Goal: Transaction & Acquisition: Purchase product/service

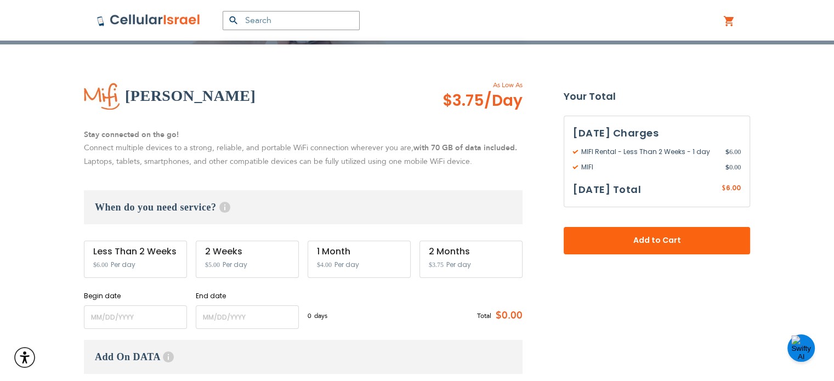
scroll to position [260, 0]
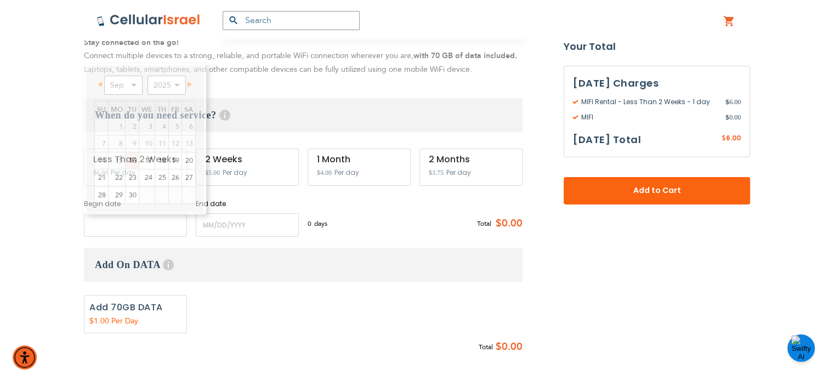
click at [116, 234] on input "name" at bounding box center [135, 225] width 103 height 24
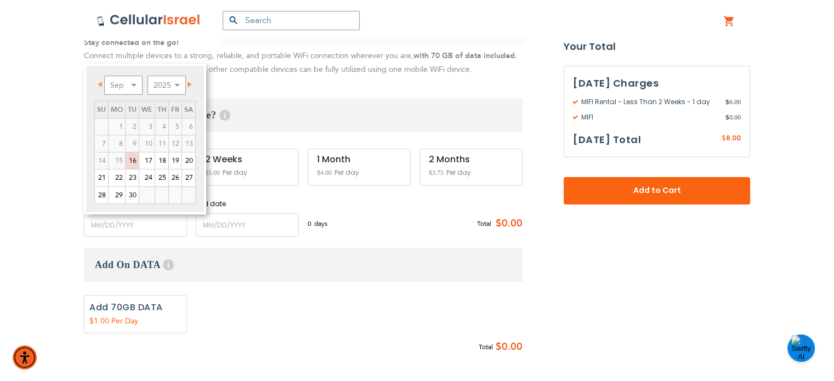
click at [191, 83] on span "Next" at bounding box center [189, 84] width 4 height 5
click at [161, 142] on link "9" at bounding box center [161, 143] width 13 height 16
type input "[DATE]"
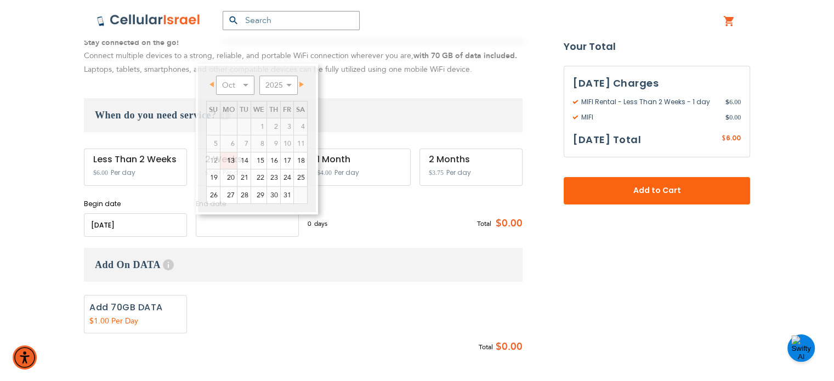
click at [226, 222] on input "name" at bounding box center [247, 225] width 103 height 24
click at [228, 195] on link "27" at bounding box center [228, 195] width 16 height 16
type input "[DATE]"
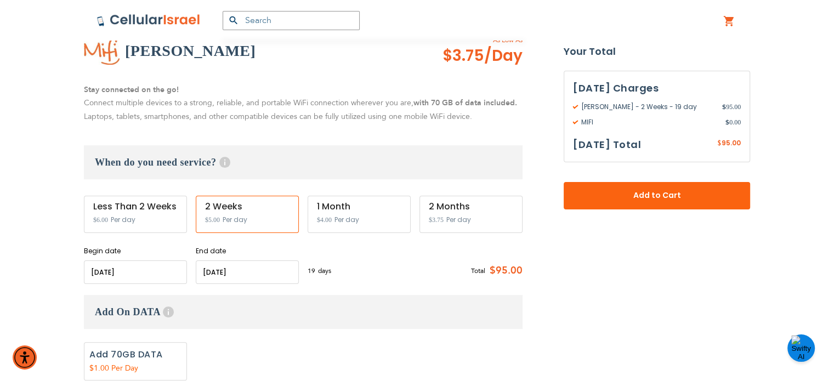
scroll to position [213, 0]
click at [284, 278] on input "name" at bounding box center [247, 272] width 103 height 24
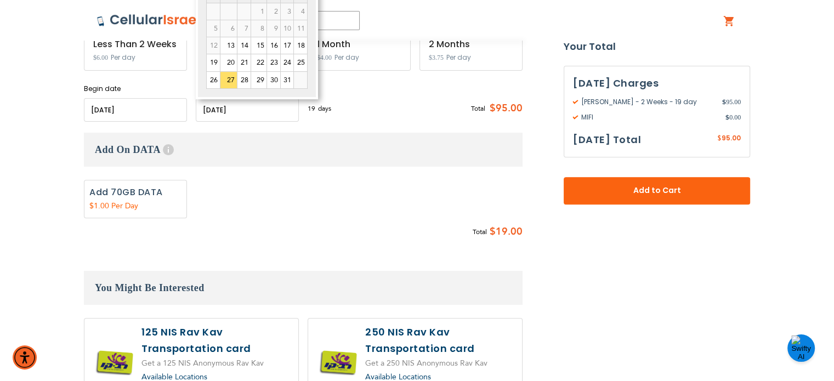
scroll to position [426, 0]
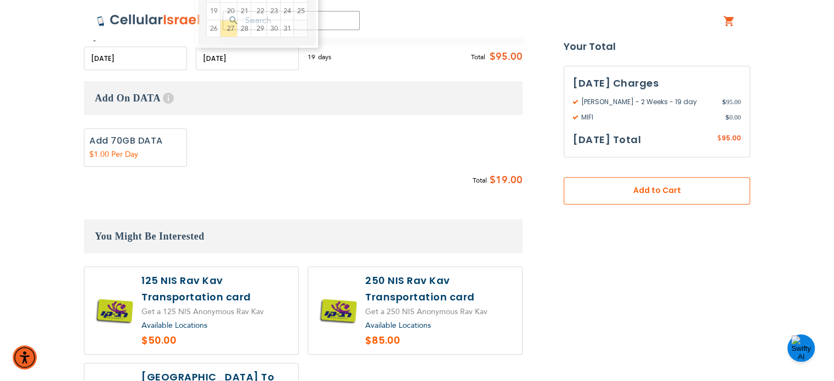
click at [671, 197] on button "Add to Cart" at bounding box center [656, 190] width 186 height 27
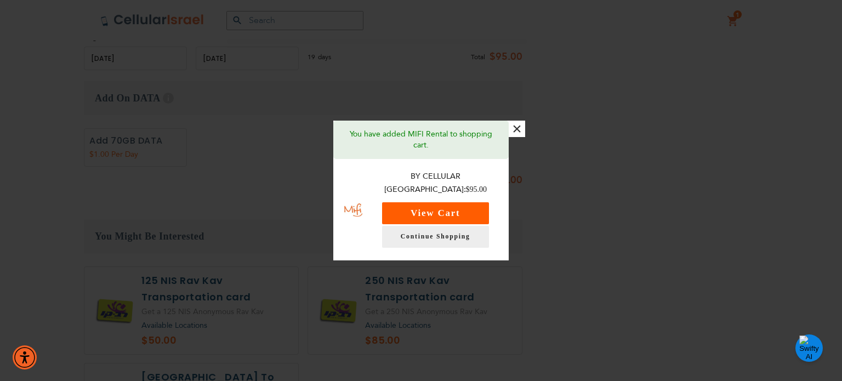
click at [454, 202] on button "View Cart" at bounding box center [435, 213] width 107 height 22
